Goal: Transaction & Acquisition: Book appointment/travel/reservation

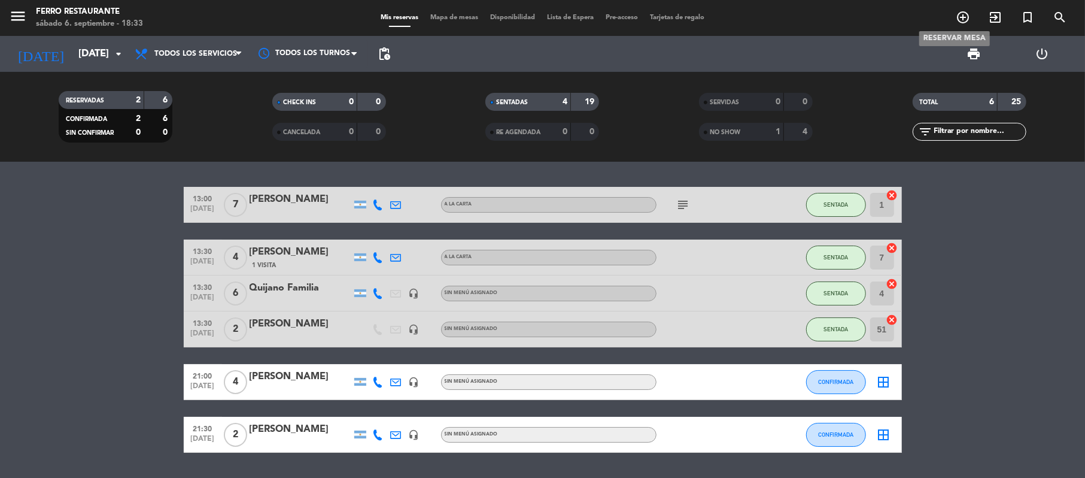
scroll to position [53, 0]
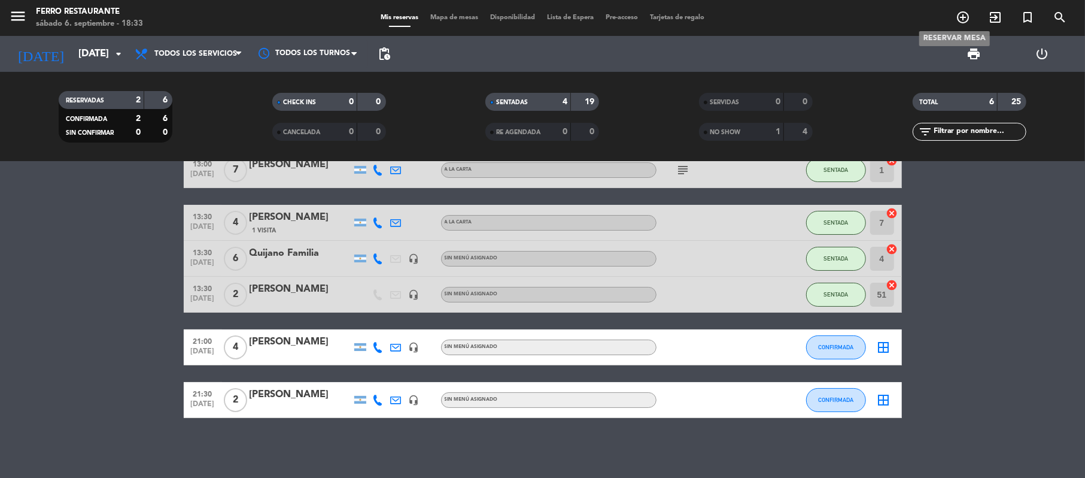
click at [969, 18] on icon "add_circle_outline" at bounding box center [963, 17] width 14 height 14
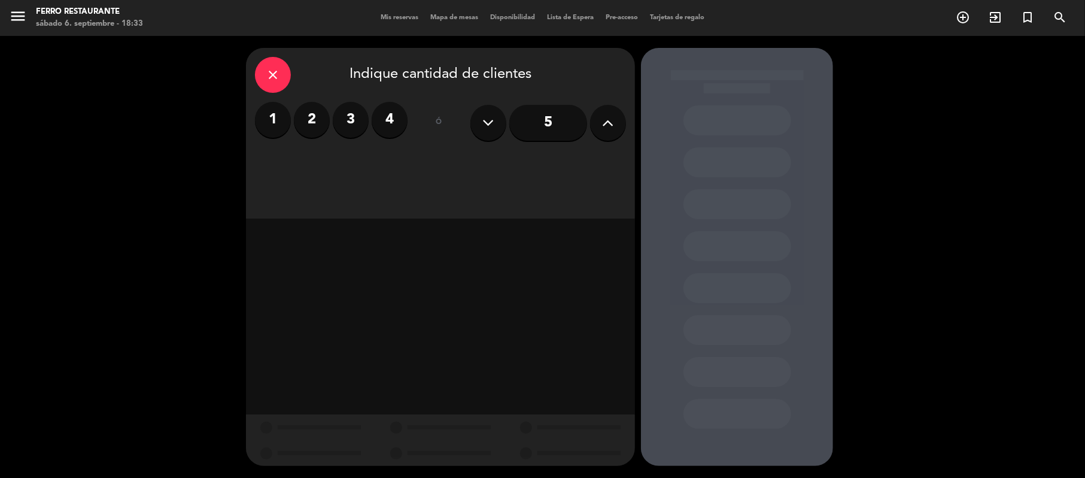
click at [351, 118] on label "3" at bounding box center [351, 120] width 36 height 36
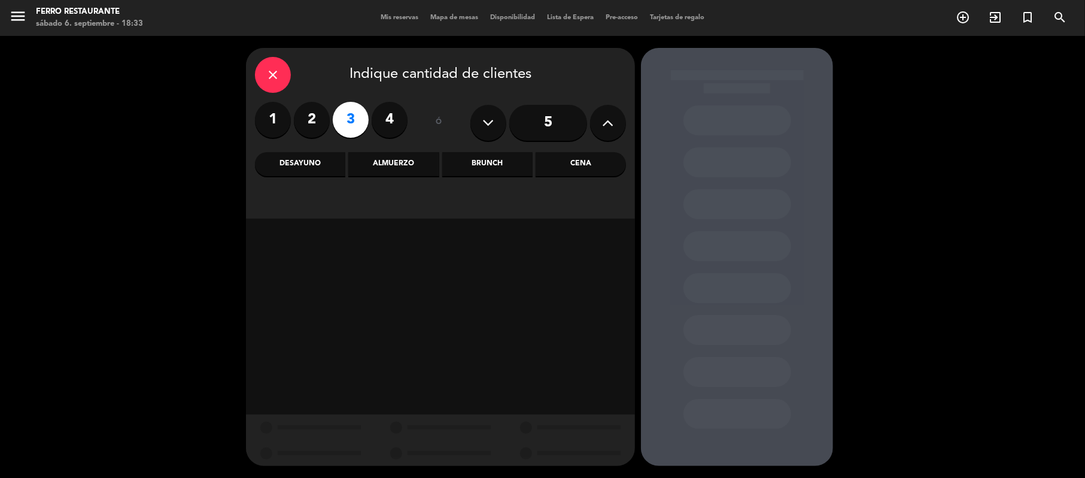
click at [570, 163] on div "Cena" at bounding box center [581, 164] width 90 height 24
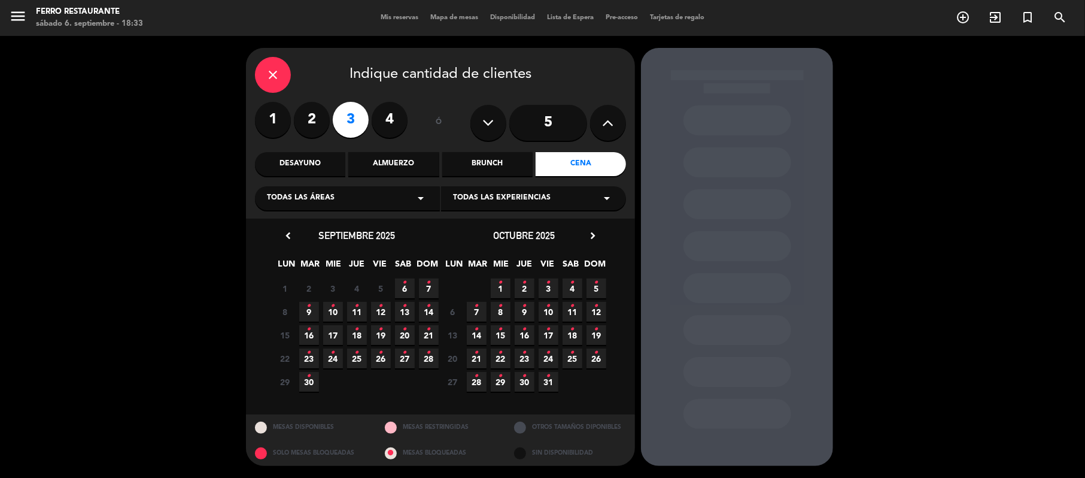
click at [412, 297] on span "6 •" at bounding box center [405, 288] width 20 height 20
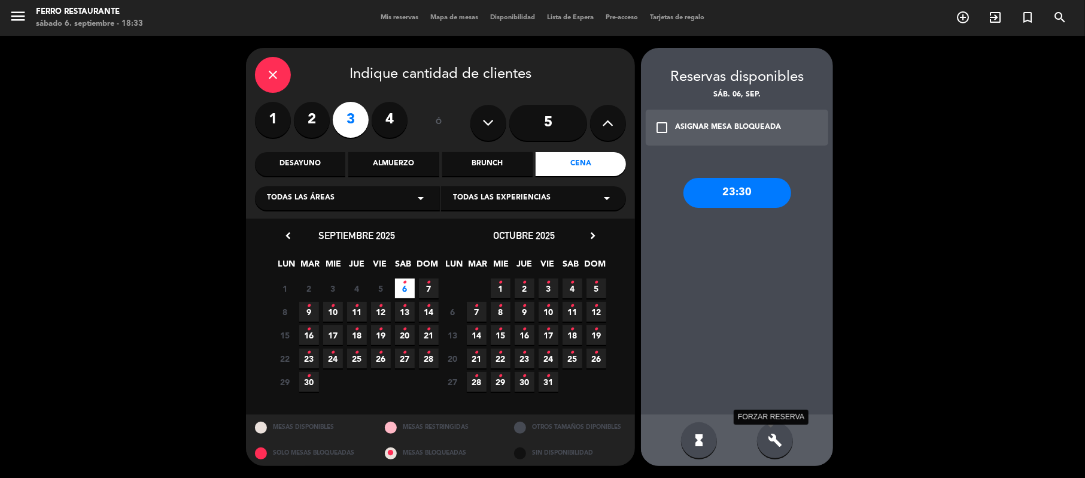
click at [771, 436] on icon "build" at bounding box center [775, 440] width 14 height 14
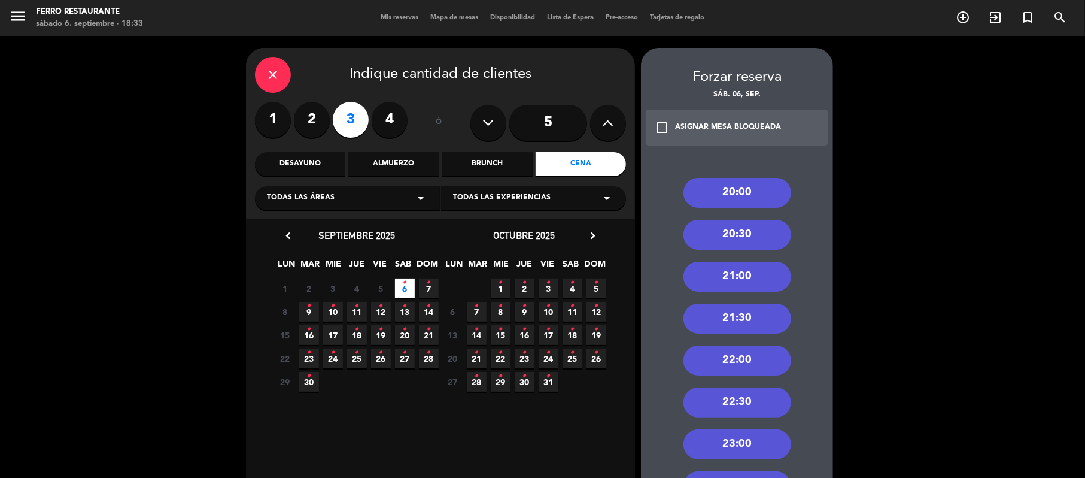
click at [736, 326] on div "21:30" at bounding box center [737, 318] width 108 height 30
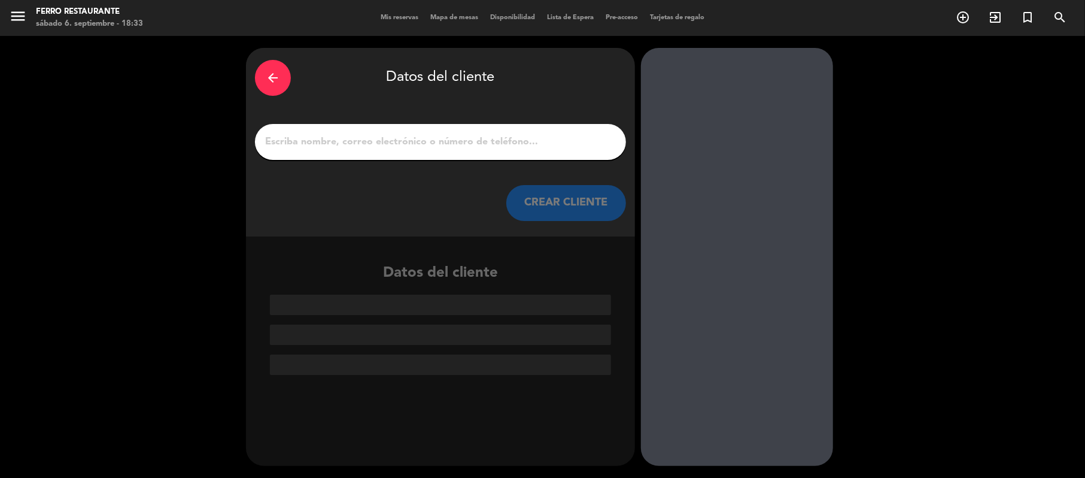
click at [402, 150] on input "1" at bounding box center [440, 141] width 353 height 17
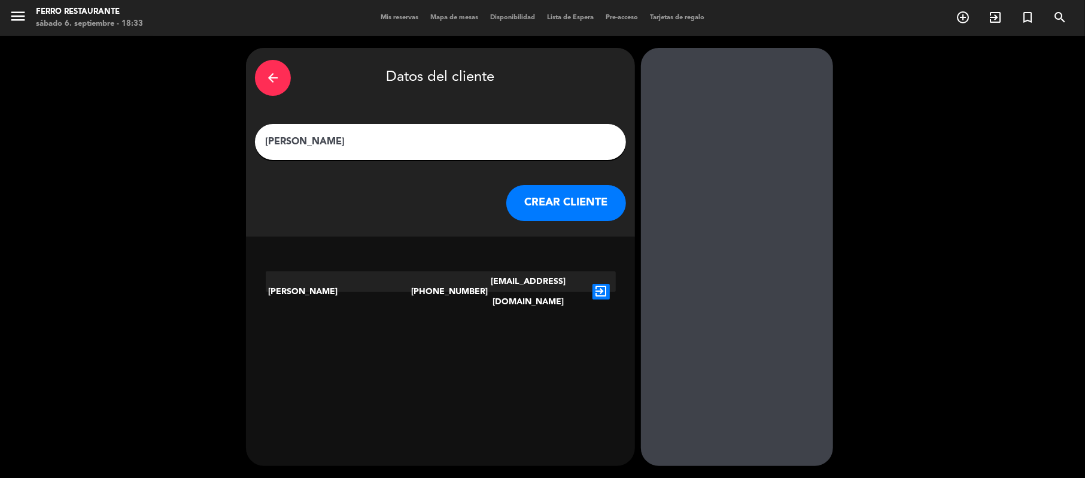
type input "[PERSON_NAME]"
click at [606, 285] on icon "exit_to_app" at bounding box center [600, 292] width 17 height 16
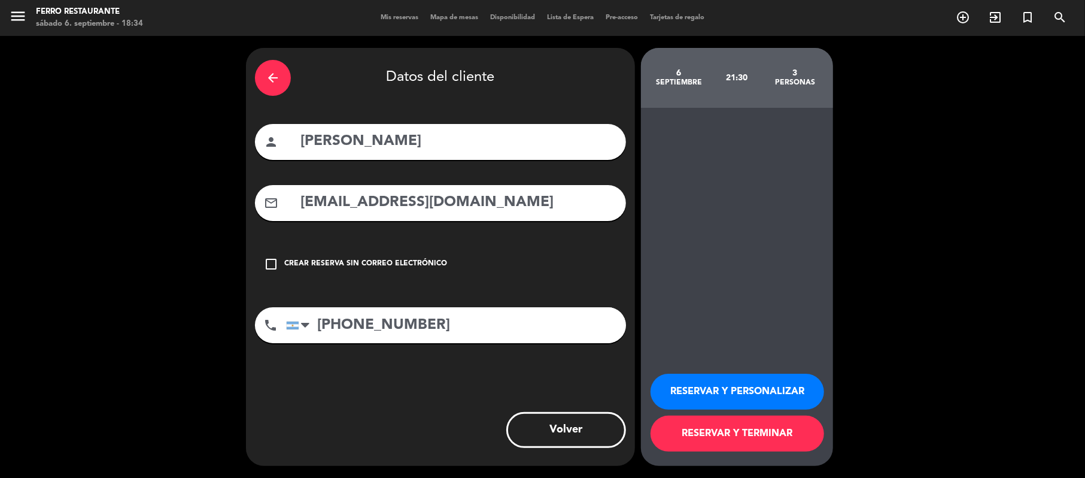
click at [723, 424] on button "RESERVAR Y TERMINAR" at bounding box center [737, 433] width 174 height 36
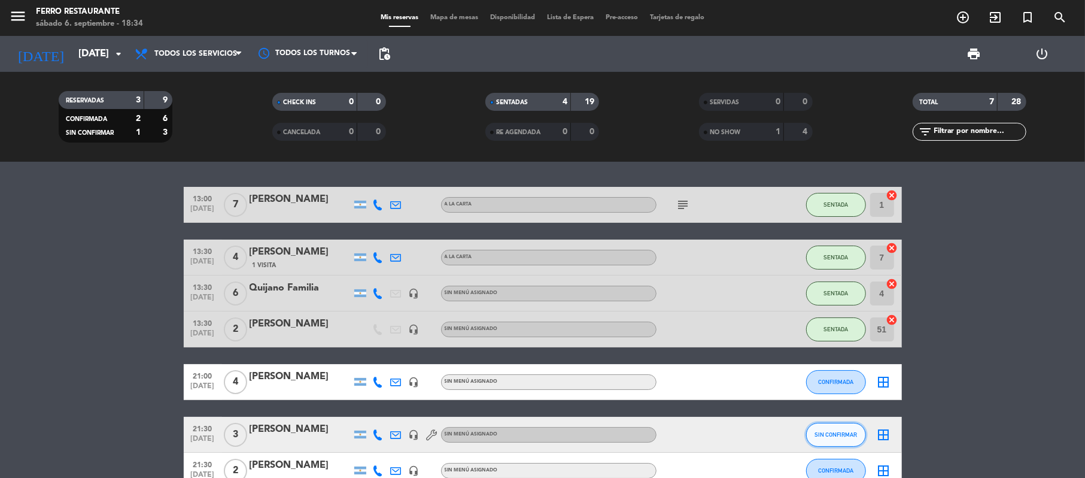
click at [844, 446] on button "SIN CONFIRMAR" at bounding box center [836, 434] width 60 height 24
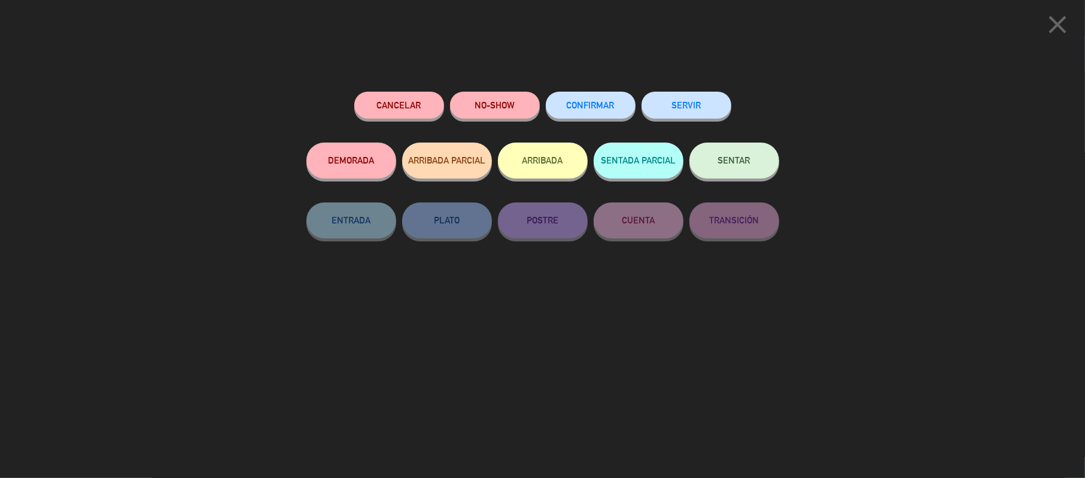
click at [579, 104] on span "CONFIRMAR" at bounding box center [591, 105] width 48 height 10
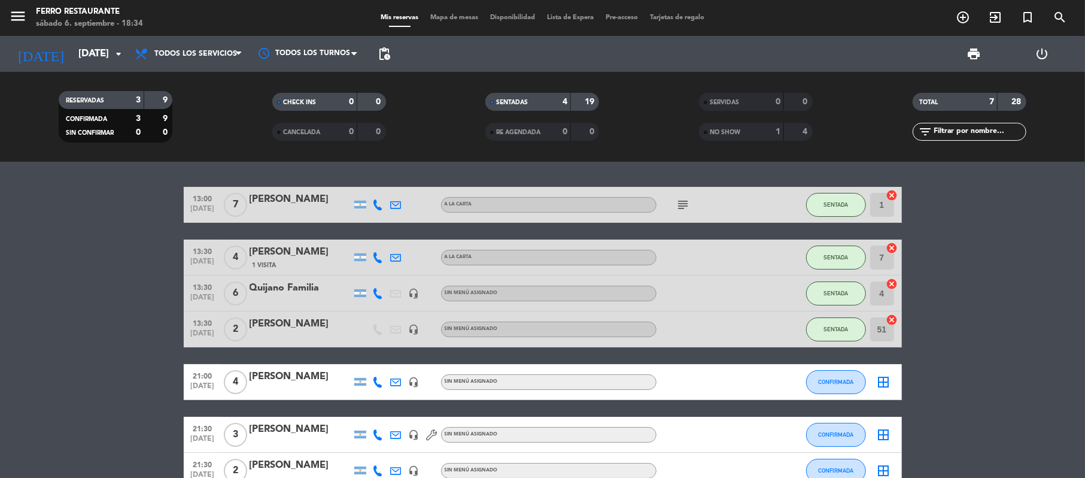
click at [934, 349] on bookings-row "13:00 [DATE] 7 [PERSON_NAME] A LA CARTA subject SENTADA 1 cancel 13:30 [DATE] 4…" at bounding box center [542, 338] width 1085 height 302
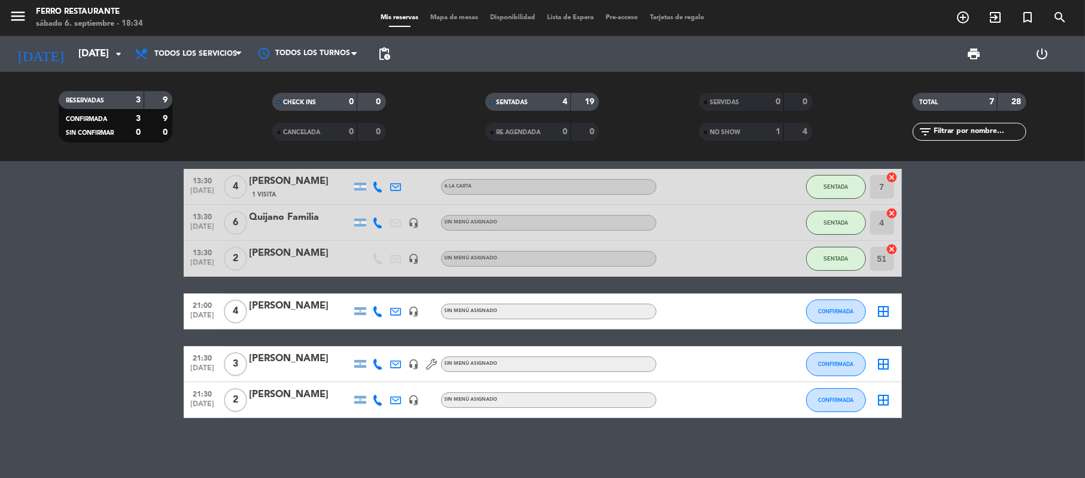
scroll to position [89, 0]
